Goal: Information Seeking & Learning: Check status

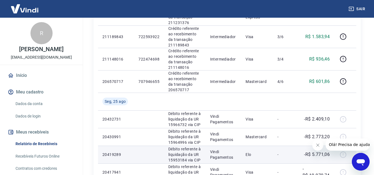
scroll to position [222, 0]
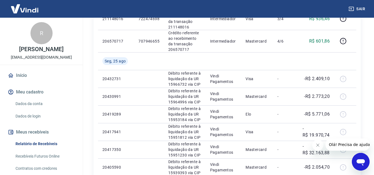
click at [318, 147] on icon "Fechar mensagem da empresa" at bounding box center [318, 145] width 4 height 4
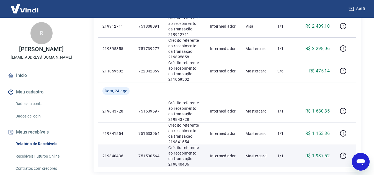
scroll to position [429, 0]
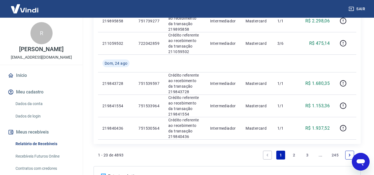
click at [295, 154] on link "2" at bounding box center [294, 155] width 9 height 9
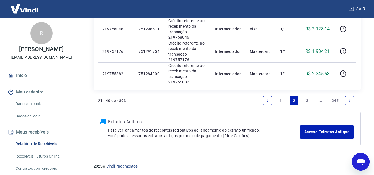
scroll to position [496, 0]
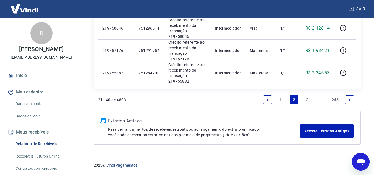
click at [312, 101] on li "3" at bounding box center [307, 99] width 13 height 13
click at [309, 100] on link "3" at bounding box center [307, 100] width 9 height 9
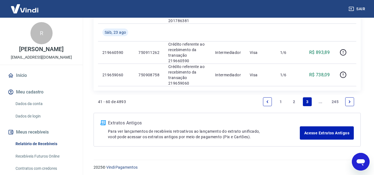
scroll to position [514, 0]
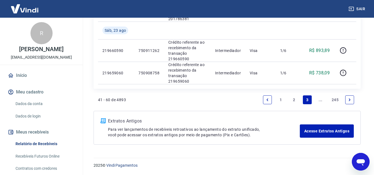
click at [345, 100] on li "Pagination" at bounding box center [349, 99] width 13 height 13
click at [348, 100] on icon "Next page" at bounding box center [350, 100] width 4 height 4
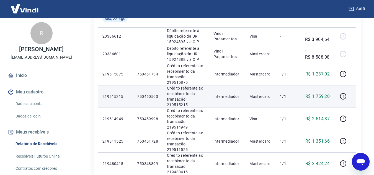
scroll to position [249, 0]
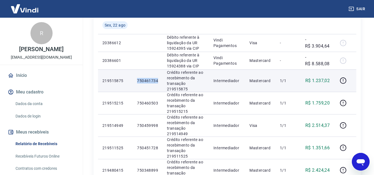
drag, startPoint x: 137, startPoint y: 81, endPoint x: 160, endPoint y: 81, distance: 23.6
click at [160, 81] on td "750461734" at bounding box center [148, 81] width 30 height 22
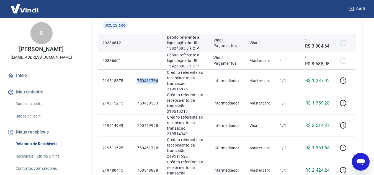
copy p "750461734"
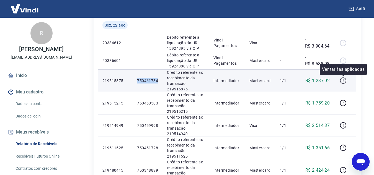
click at [345, 83] on icon "button" at bounding box center [343, 80] width 7 height 7
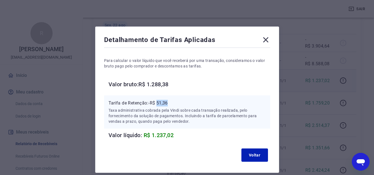
drag, startPoint x: 159, startPoint y: 103, endPoint x: 172, endPoint y: 103, distance: 12.5
click at [172, 103] on p "Tarifa de Retenção: -R$ 51,36" at bounding box center [187, 103] width 157 height 7
copy p "51,36"
click at [267, 41] on icon at bounding box center [265, 39] width 5 height 5
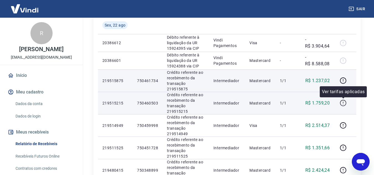
click at [343, 103] on icon "button" at bounding box center [343, 103] width 7 height 7
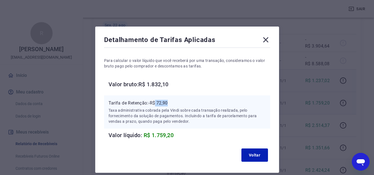
drag, startPoint x: 157, startPoint y: 103, endPoint x: 173, endPoint y: 104, distance: 15.8
click at [173, 104] on p "Tarifa de Retenção: -R$ 72,90" at bounding box center [187, 103] width 157 height 7
copy p "72,90"
click at [266, 39] on icon at bounding box center [266, 39] width 9 height 9
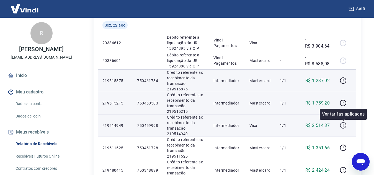
click at [344, 127] on icon "button" at bounding box center [343, 127] width 1 height 1
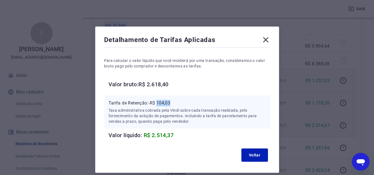
drag, startPoint x: 158, startPoint y: 103, endPoint x: 175, endPoint y: 105, distance: 16.8
click at [175, 105] on p "Tarifa de Retenção: -R$ 104,03" at bounding box center [187, 103] width 157 height 7
copy p "104,03"
click at [267, 44] on icon at bounding box center [266, 39] width 9 height 9
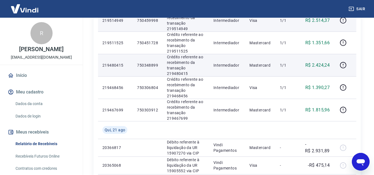
scroll to position [360, 0]
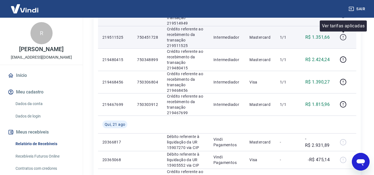
click at [343, 39] on icon "button" at bounding box center [343, 37] width 7 height 7
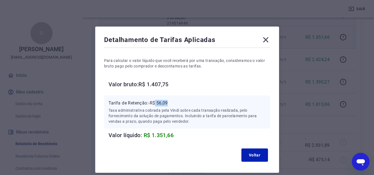
drag, startPoint x: 157, startPoint y: 103, endPoint x: 171, endPoint y: 105, distance: 14.3
click at [171, 105] on p "Tarifa de Retenção: -R$ 56,09" at bounding box center [187, 103] width 157 height 7
click at [165, 105] on p "Tarifa de Retenção: -R$ 56,09" at bounding box center [187, 103] width 157 height 7
drag, startPoint x: 158, startPoint y: 103, endPoint x: 174, endPoint y: 103, distance: 15.8
click at [174, 103] on p "Tarifa de Retenção: -R$ 56,09" at bounding box center [187, 103] width 157 height 7
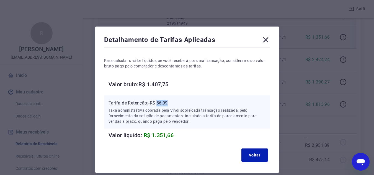
copy p "56,09"
click at [266, 42] on icon at bounding box center [266, 39] width 9 height 9
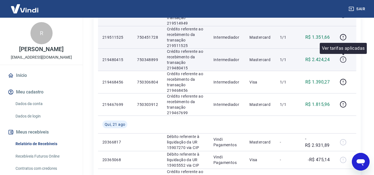
click at [343, 60] on icon "button" at bounding box center [343, 59] width 7 height 7
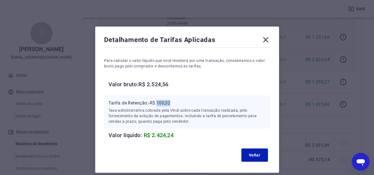
drag, startPoint x: 159, startPoint y: 104, endPoint x: 171, endPoint y: 104, distance: 12.2
click at [171, 104] on p "Tarifa de Retenção: -R$ 100,32" at bounding box center [187, 103] width 157 height 7
copy p "100,32"
click at [267, 38] on icon at bounding box center [266, 39] width 9 height 9
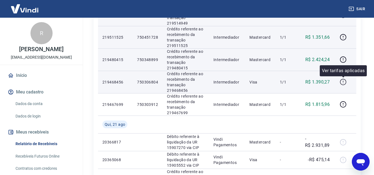
click at [345, 83] on icon "button" at bounding box center [343, 82] width 7 height 7
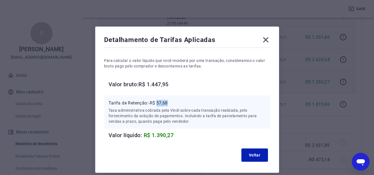
drag, startPoint x: 158, startPoint y: 103, endPoint x: 170, endPoint y: 103, distance: 11.4
click at [170, 103] on p "Tarifa de Retenção: -R$ 57,68" at bounding box center [187, 103] width 157 height 7
copy p "57,68"
click at [265, 40] on icon at bounding box center [266, 39] width 9 height 9
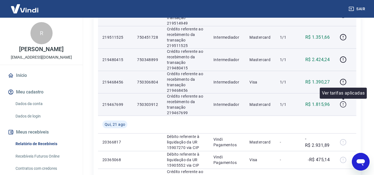
click at [343, 105] on icon "button" at bounding box center [343, 104] width 7 height 7
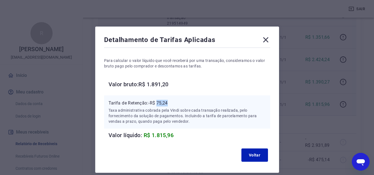
drag, startPoint x: 158, startPoint y: 105, endPoint x: 172, endPoint y: 105, distance: 13.6
click at [172, 105] on p "Tarifa de Retenção: -R$ 75,24" at bounding box center [187, 103] width 157 height 7
copy p "75,24"
click at [266, 40] on icon at bounding box center [265, 39] width 5 height 5
